Goal: Task Accomplishment & Management: Use online tool/utility

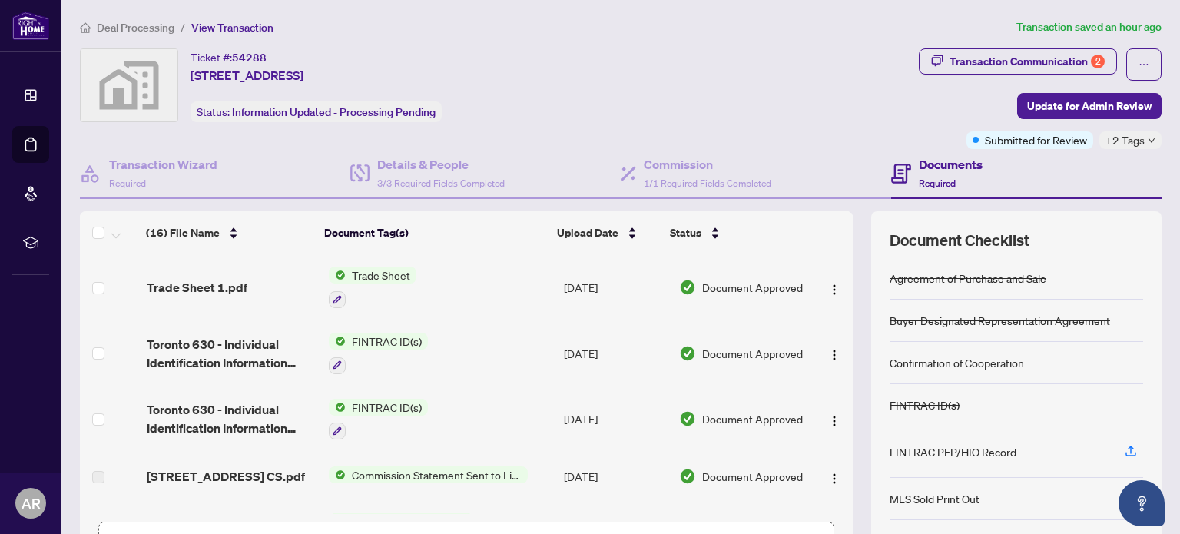
click at [589, 86] on div "Ticket #: 54288 54 Portico Drive, Scarborough, ON M1G 3R6, Canada Status: Infor…" at bounding box center [496, 85] width 833 height 74
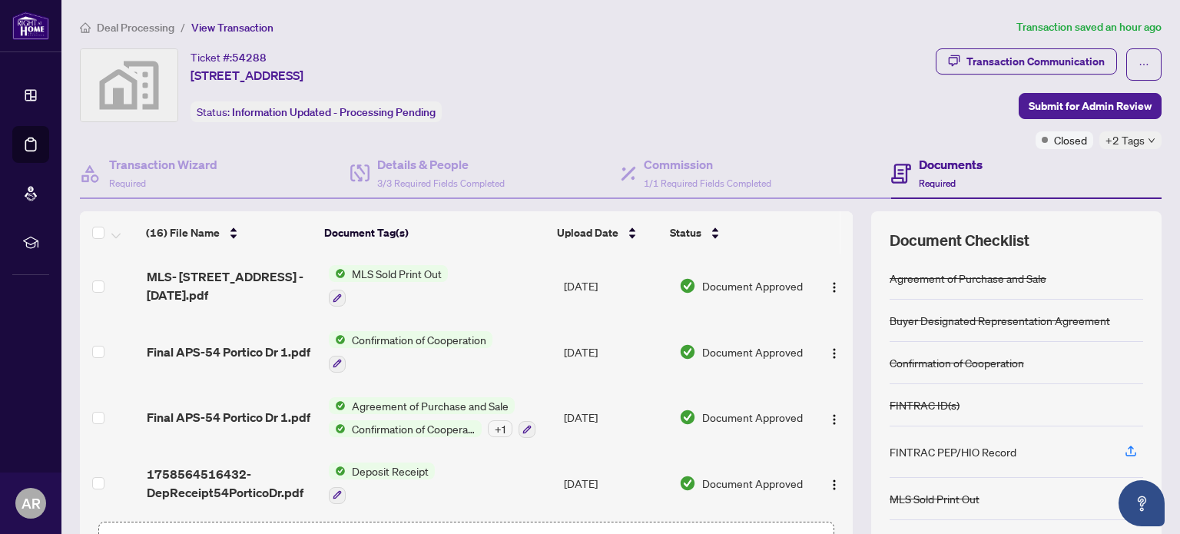
click at [127, 15] on main "Deal Processing / View Transaction Transaction saved an hour ago Ticket #: 5428…" at bounding box center [620, 267] width 1119 height 534
click at [127, 26] on span "Deal Processing" at bounding box center [136, 28] width 78 height 14
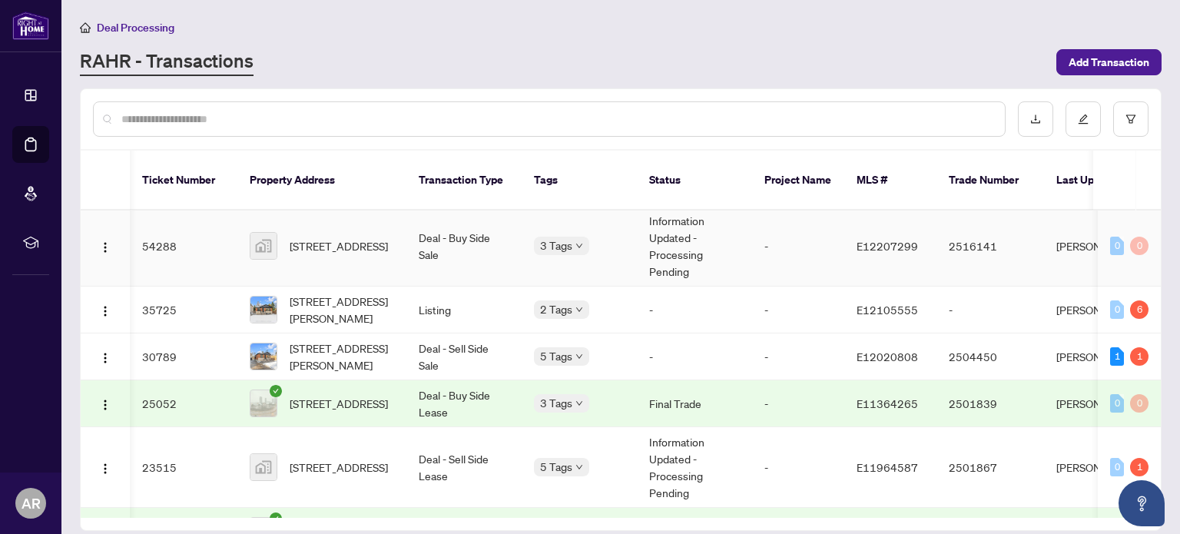
scroll to position [0, 196]
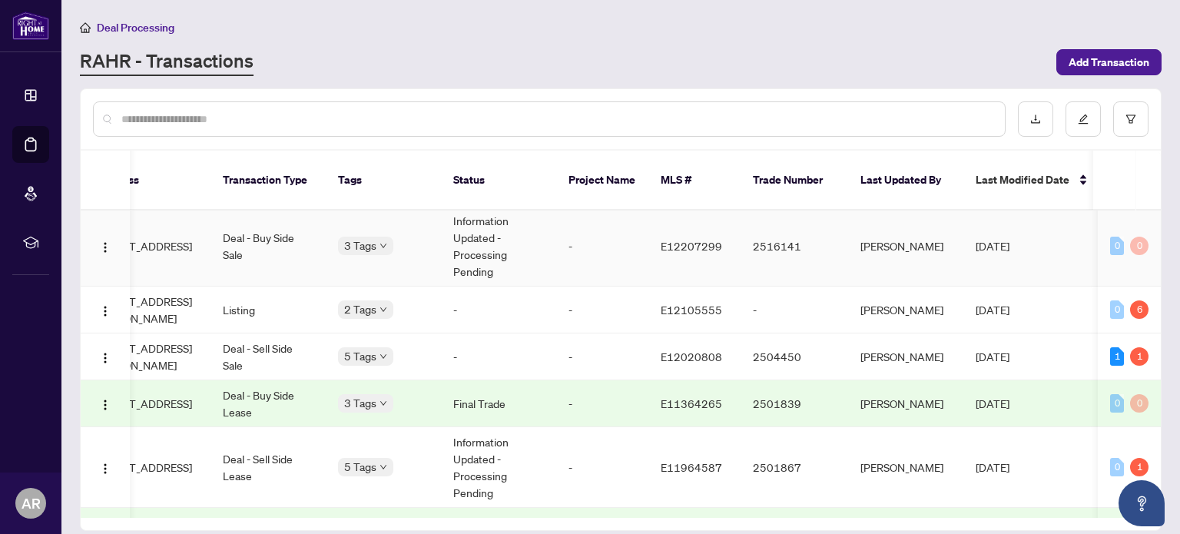
drag, startPoint x: 856, startPoint y: 229, endPoint x: 933, endPoint y: 242, distance: 77.9
click at [933, 242] on td "[PERSON_NAME]" at bounding box center [905, 246] width 115 height 81
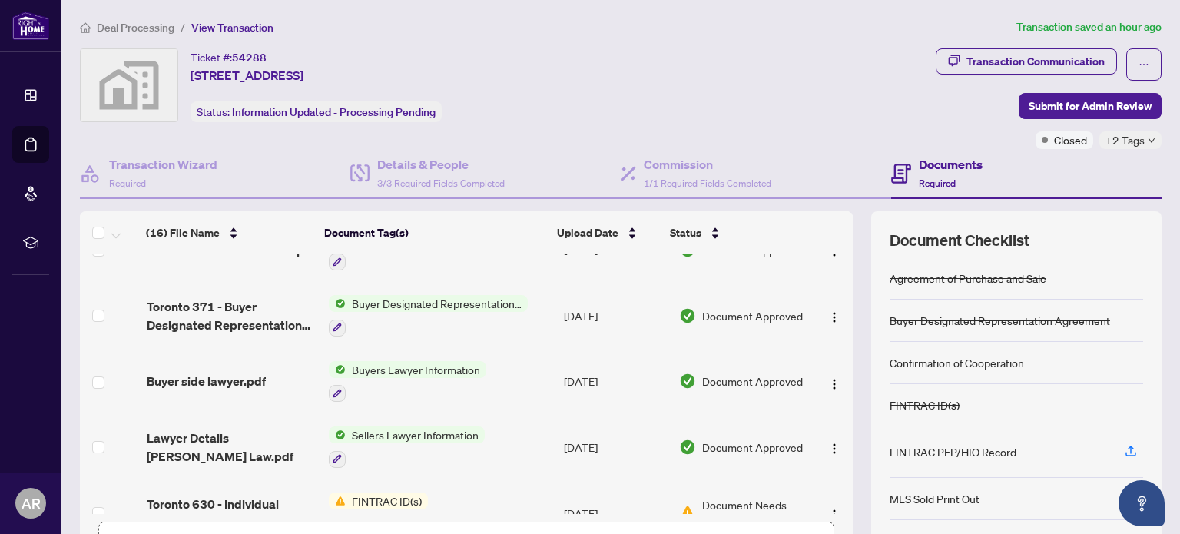
scroll to position [540, 0]
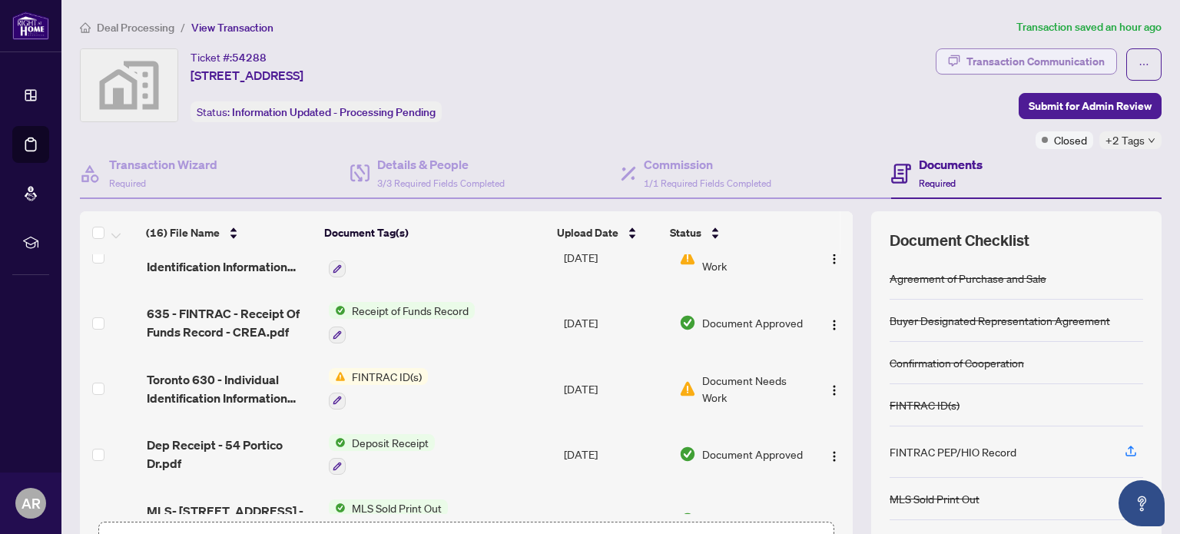
click at [1015, 65] on div "Transaction Communication" at bounding box center [1036, 61] width 138 height 25
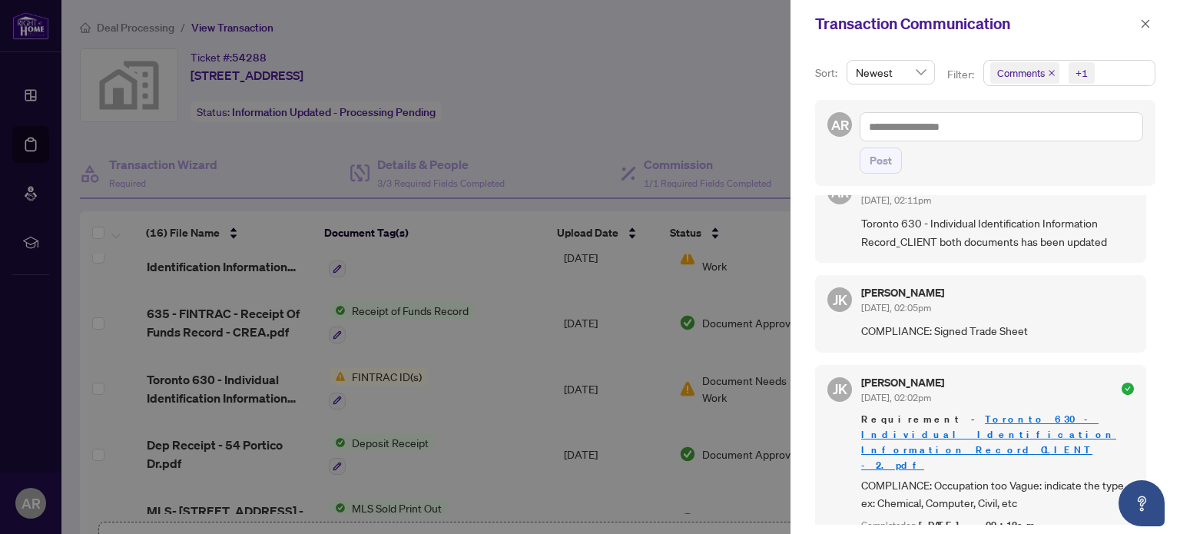
scroll to position [126, 0]
click at [711, 102] on div at bounding box center [590, 267] width 1180 height 534
click at [1142, 24] on icon "close" at bounding box center [1145, 23] width 11 height 11
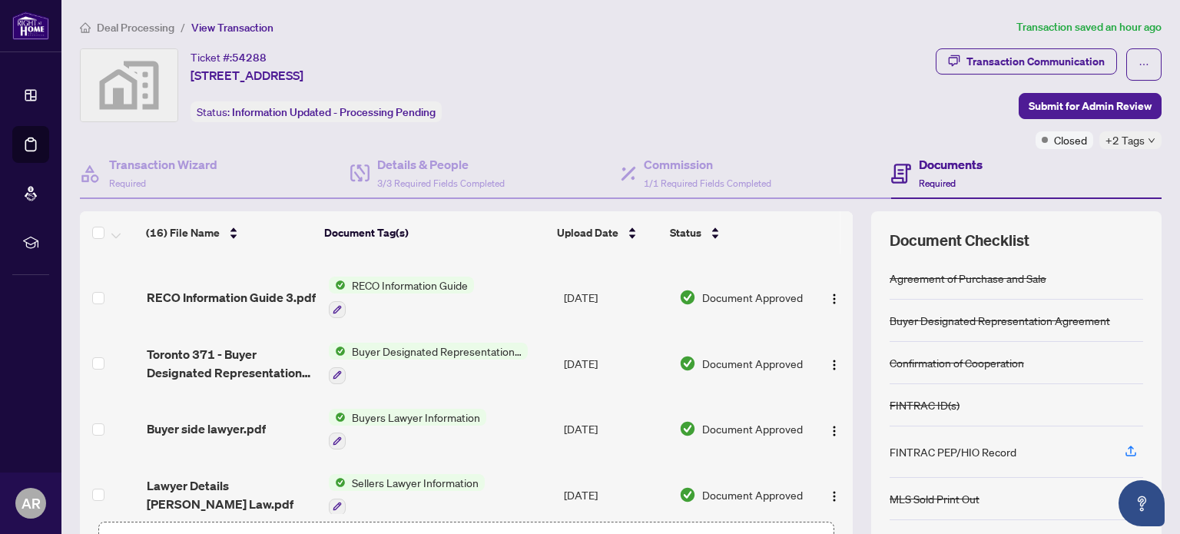
scroll to position [0, 0]
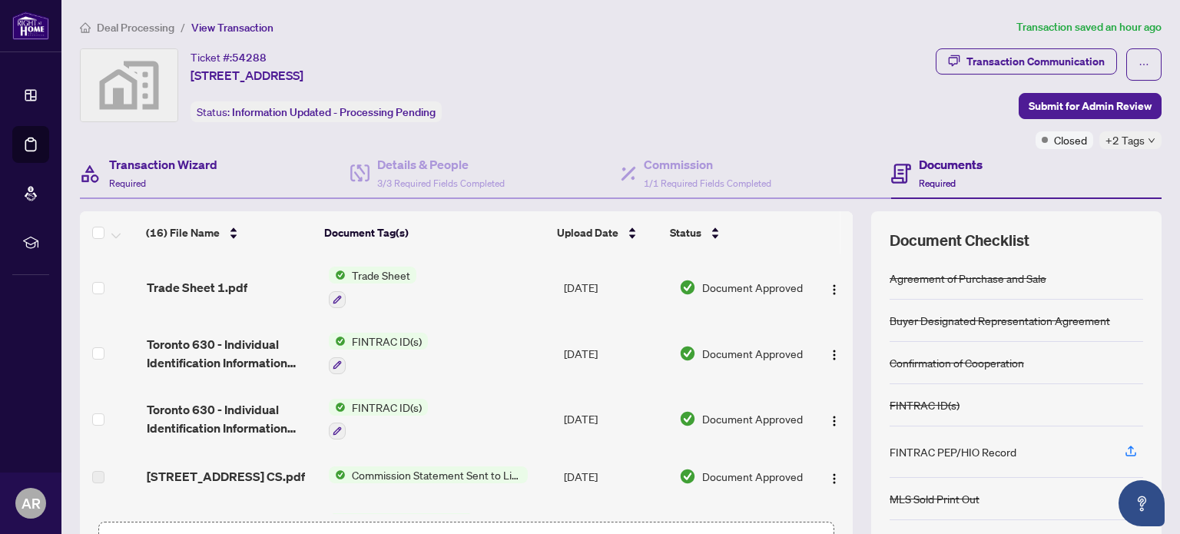
click at [226, 171] on div "Transaction Wizard Required" at bounding box center [215, 174] width 270 height 50
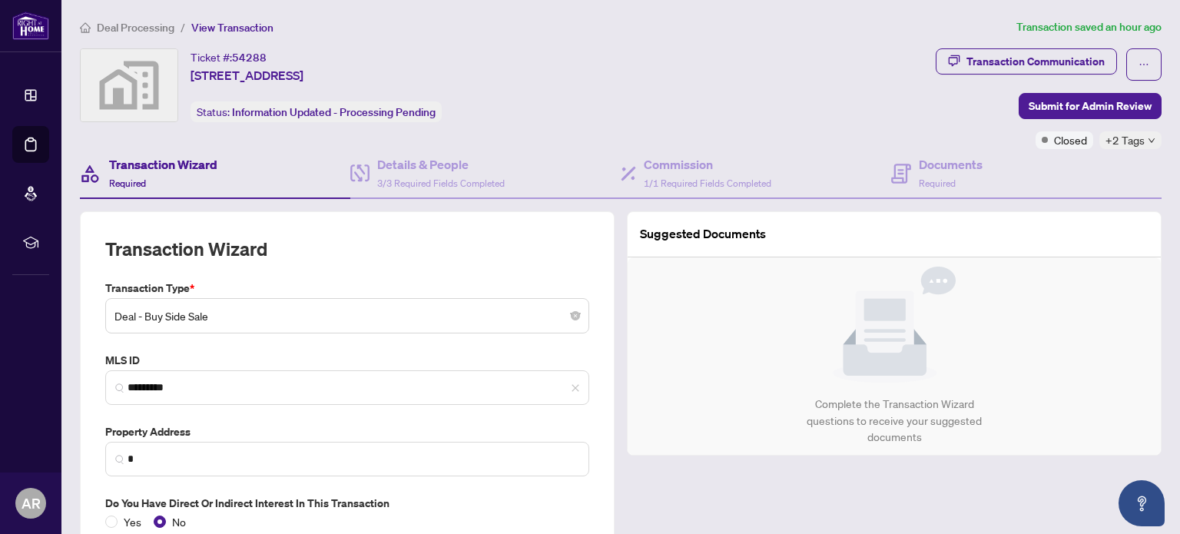
type input "**********"
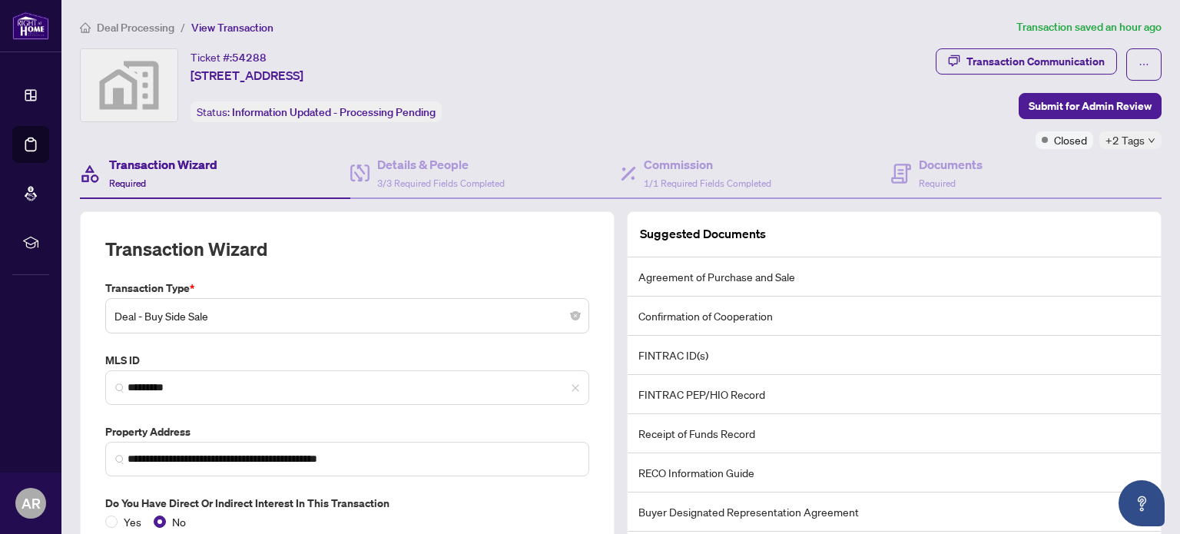
click at [164, 28] on span "Deal Processing" at bounding box center [136, 28] width 78 height 14
